Goal: Check status: Check status

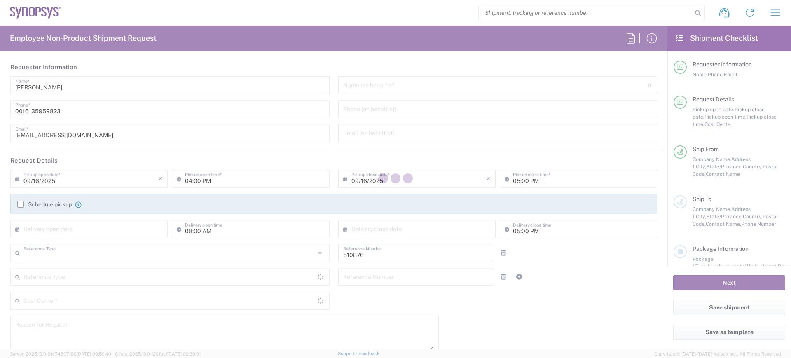
type input "Department"
type input "[GEOGRAPHIC_DATA]"
type input "CA02, SG, Security IP, R&D 510876"
type input "[GEOGRAPHIC_DATA]"
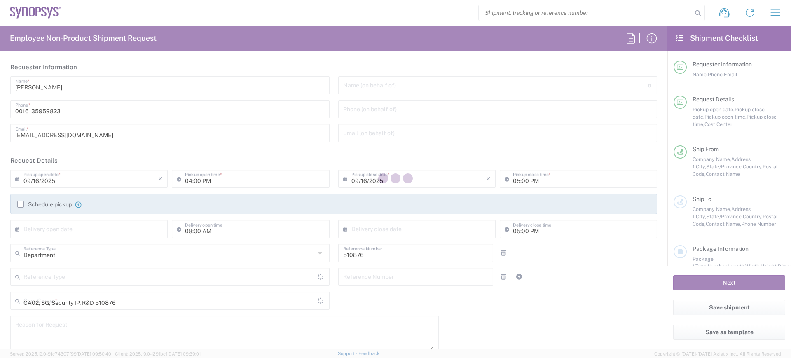
type input "Delivered at Place"
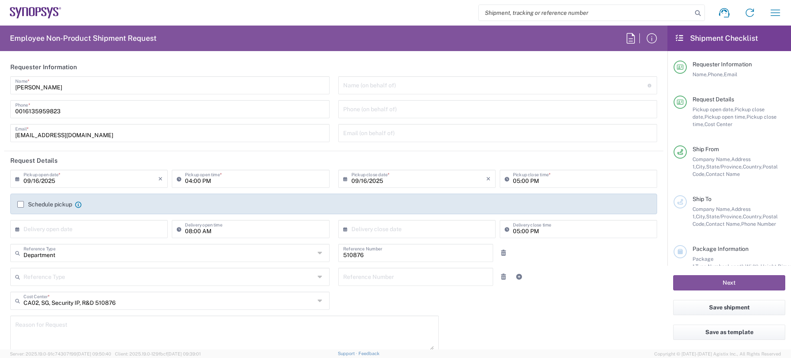
type input "[GEOGRAPHIC_DATA] CA14"
click at [770, 13] on icon "button" at bounding box center [775, 12] width 13 height 13
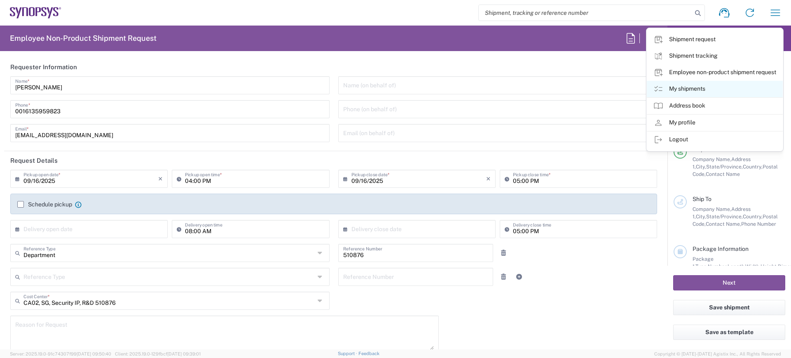
click at [676, 88] on link "My shipments" at bounding box center [715, 89] width 136 height 16
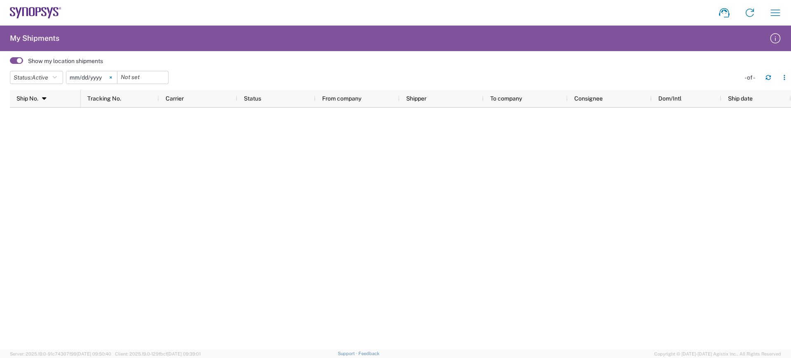
click at [112, 75] on svg-icon at bounding box center [111, 77] width 12 height 12
click at [57, 76] on icon "button" at bounding box center [55, 78] width 4 height 6
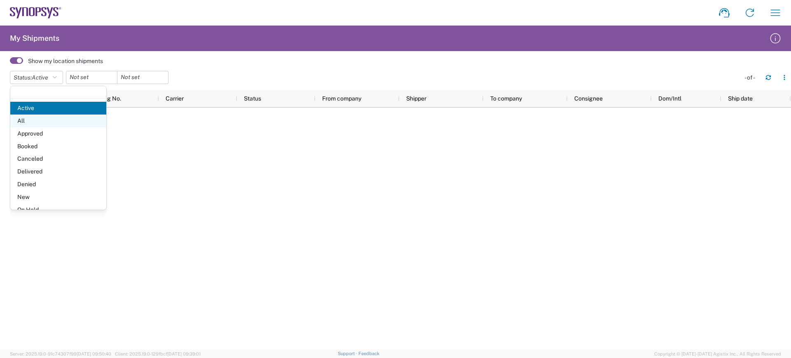
click at [23, 126] on span "All" at bounding box center [58, 121] width 96 height 13
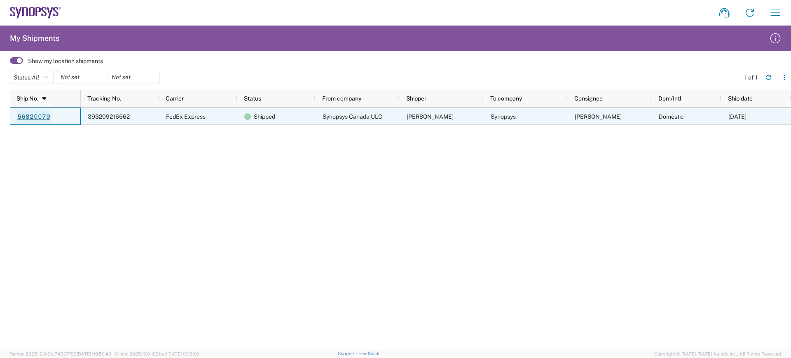
click at [32, 114] on link "56820079" at bounding box center [34, 116] width 34 height 13
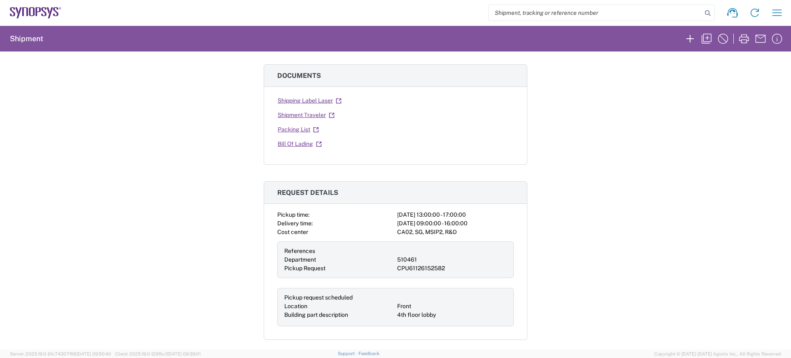
scroll to position [51, 0]
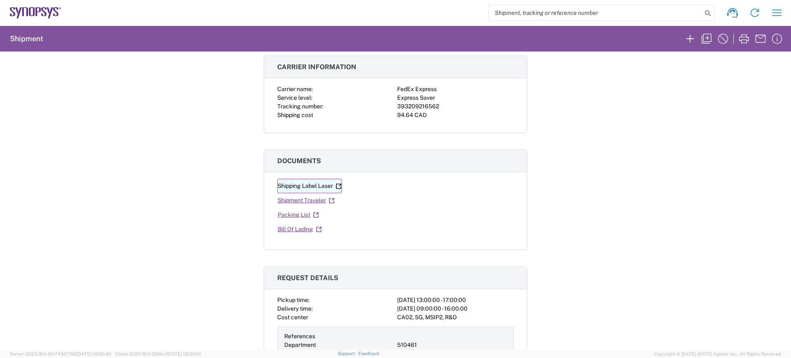
click at [295, 187] on link "Shipping Label Laser" at bounding box center [309, 186] width 65 height 14
click at [288, 201] on link "Shipment Traveler" at bounding box center [306, 200] width 58 height 14
click at [776, 12] on icon "button" at bounding box center [776, 12] width 13 height 13
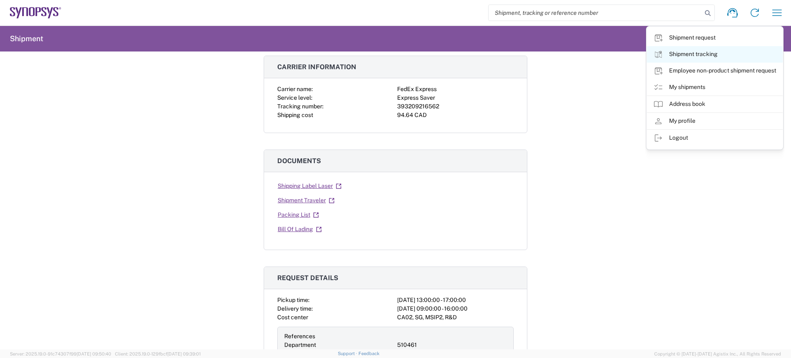
click at [698, 54] on link "Shipment tracking" at bounding box center [715, 54] width 136 height 16
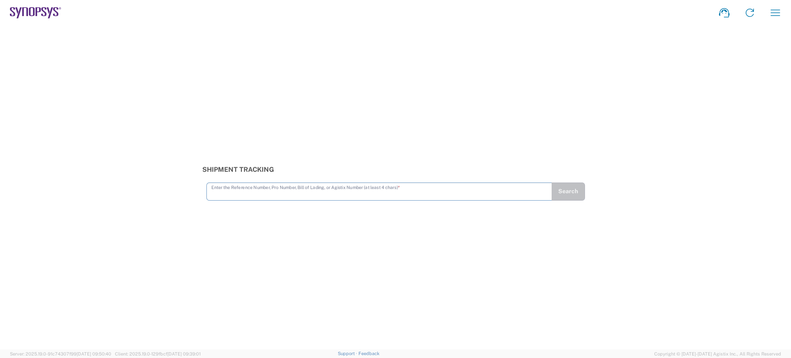
click at [247, 192] on input "text" at bounding box center [379, 191] width 336 height 14
type input "393209216562"
click at [567, 187] on button "Search" at bounding box center [568, 192] width 34 height 18
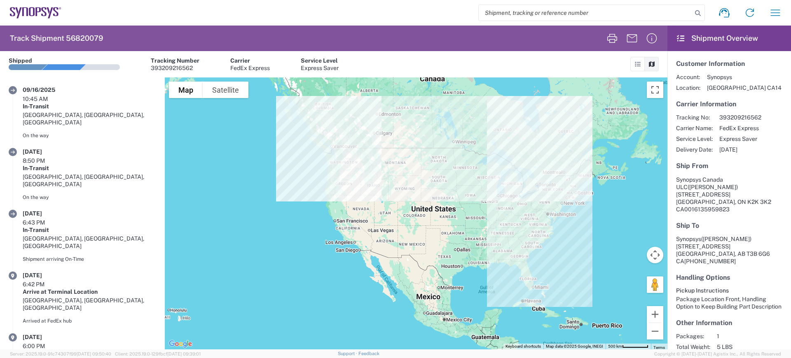
drag, startPoint x: 336, startPoint y: 295, endPoint x: 479, endPoint y: 198, distance: 172.4
click at [479, 198] on div at bounding box center [416, 213] width 503 height 272
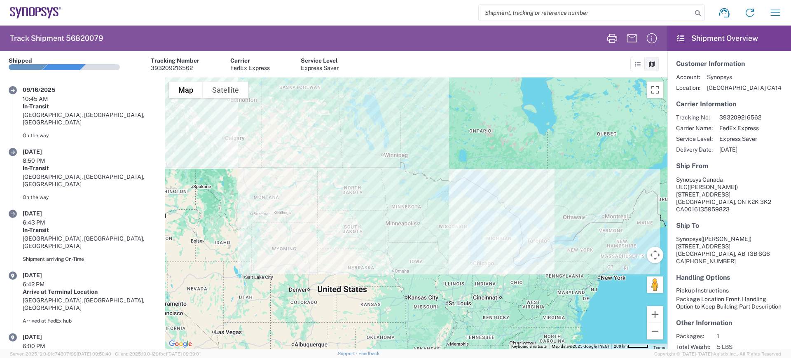
drag, startPoint x: 479, startPoint y: 179, endPoint x: 433, endPoint y: 251, distance: 85.9
click at [433, 251] on div at bounding box center [416, 213] width 503 height 272
